Goal: Task Accomplishment & Management: Manage account settings

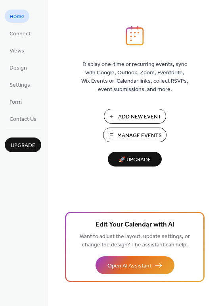
click at [132, 134] on span "Manage Events" at bounding box center [140, 135] width 44 height 8
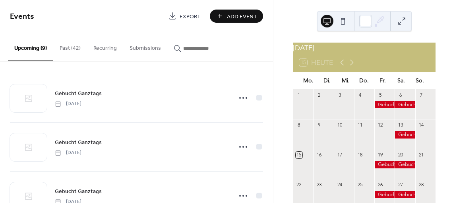
click at [380, 168] on div at bounding box center [384, 163] width 20 height 7
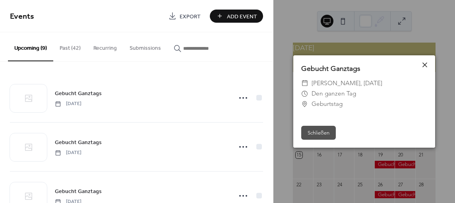
click at [427, 63] on icon at bounding box center [425, 65] width 10 height 10
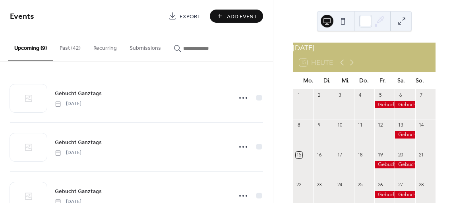
click at [394, 168] on div at bounding box center [404, 163] width 20 height 7
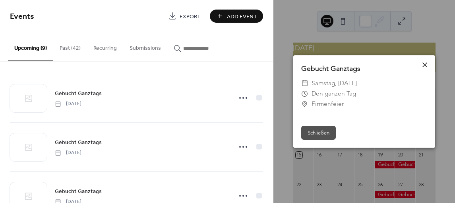
click at [424, 66] on icon at bounding box center [425, 65] width 10 height 10
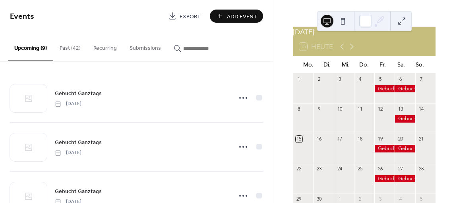
scroll to position [40, 0]
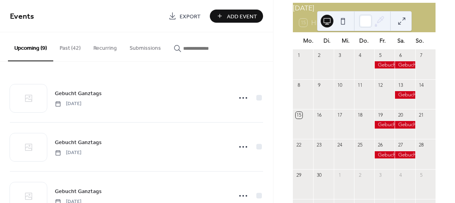
click at [402, 98] on div at bounding box center [404, 94] width 20 height 7
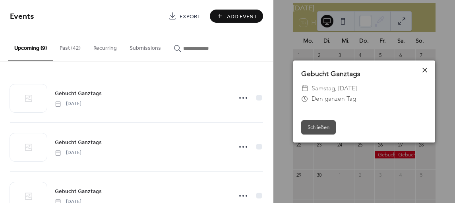
click at [423, 70] on icon at bounding box center [425, 70] width 10 height 10
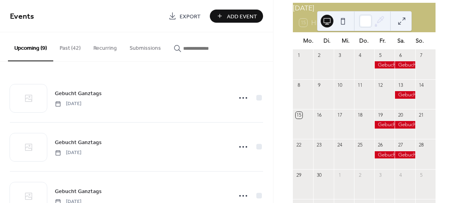
click at [379, 128] on div at bounding box center [384, 124] width 20 height 7
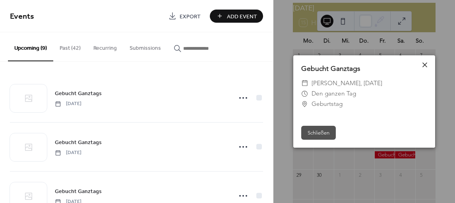
click at [424, 68] on icon at bounding box center [425, 65] width 10 height 10
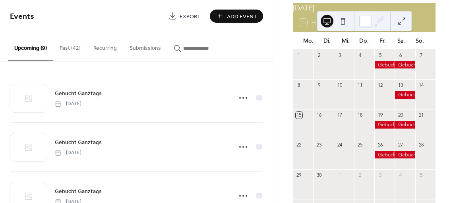
click at [400, 128] on div at bounding box center [404, 124] width 20 height 7
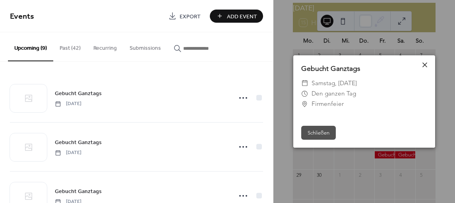
click at [422, 64] on icon at bounding box center [425, 65] width 10 height 10
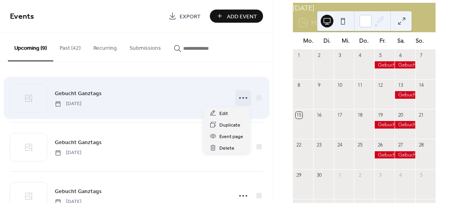
click at [242, 97] on circle at bounding box center [243, 98] width 2 height 2
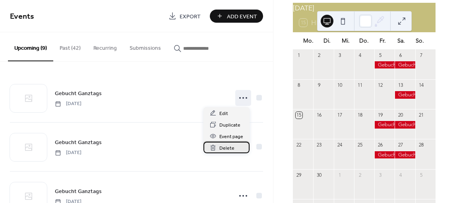
click at [224, 150] on span "Delete" at bounding box center [226, 148] width 15 height 8
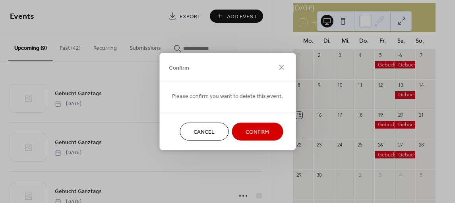
click at [256, 128] on span "Confirm" at bounding box center [256, 132] width 23 height 8
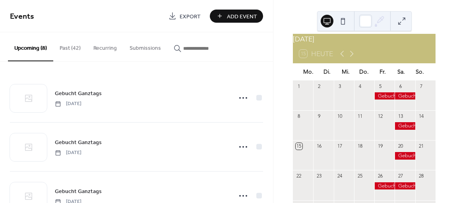
scroll to position [0, 0]
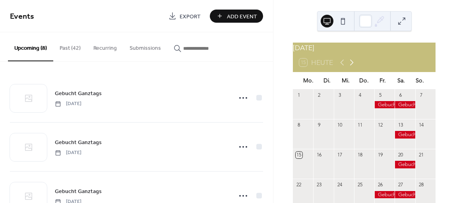
click at [353, 66] on icon at bounding box center [352, 63] width 10 height 10
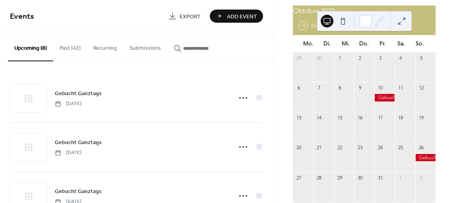
scroll to position [40, 0]
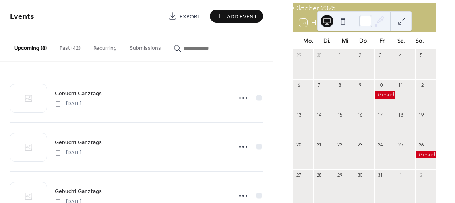
click at [417, 157] on div at bounding box center [425, 154] width 20 height 7
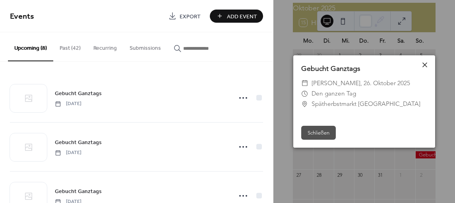
click at [424, 61] on icon at bounding box center [425, 65] width 10 height 10
